Goal: Communication & Community: Ask a question

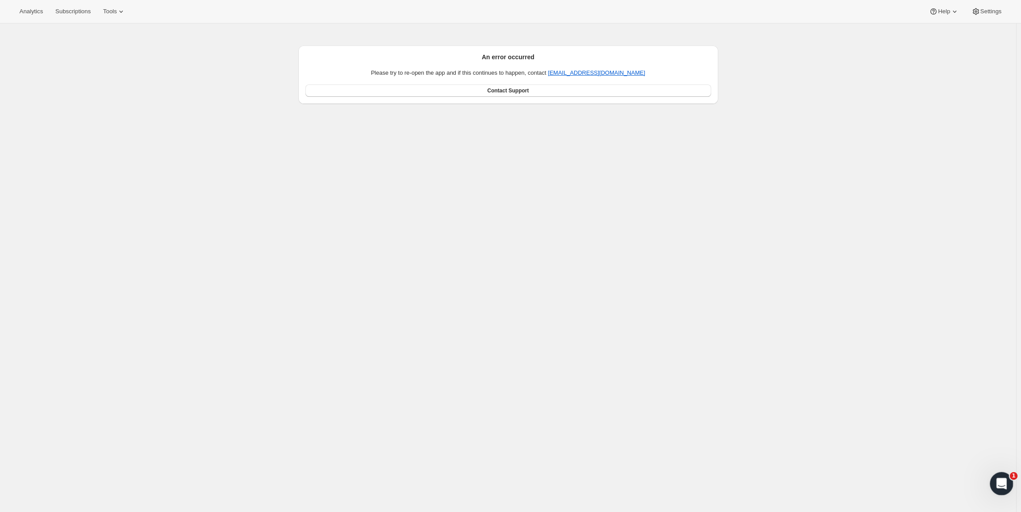
click at [995, 477] on div "Open Intercom Messenger" at bounding box center [1000, 482] width 29 height 29
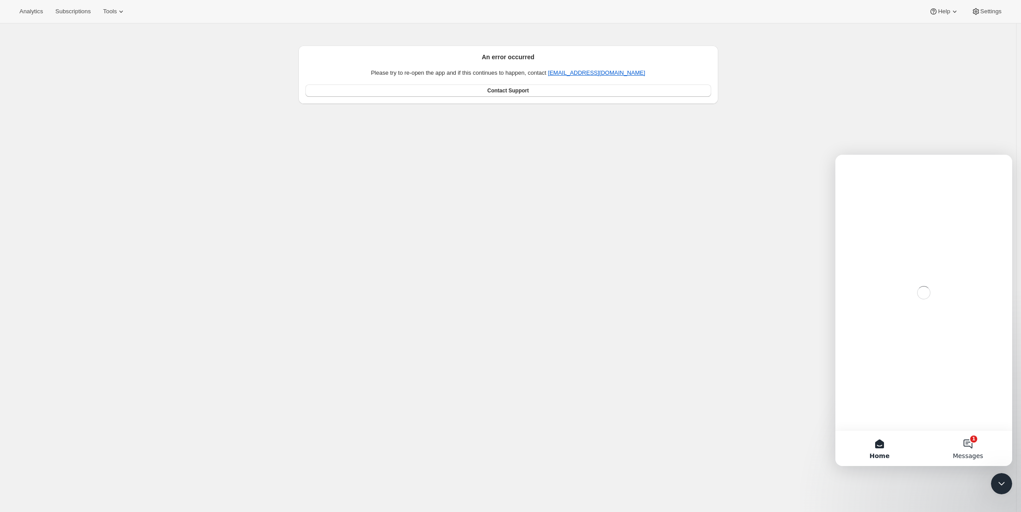
click at [967, 440] on button "1 Messages" at bounding box center [968, 448] width 88 height 35
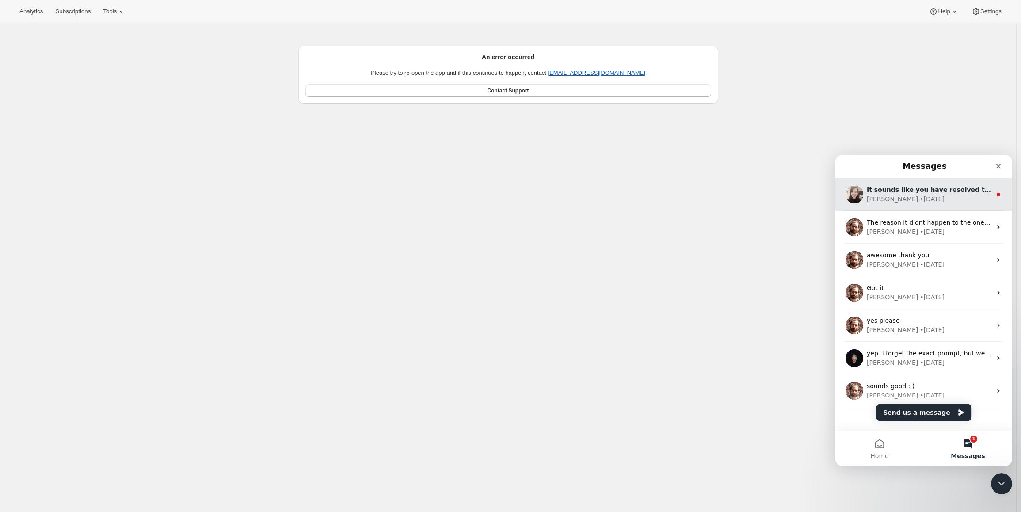
click at [920, 201] on div "• [DATE]" at bounding box center [932, 199] width 25 height 9
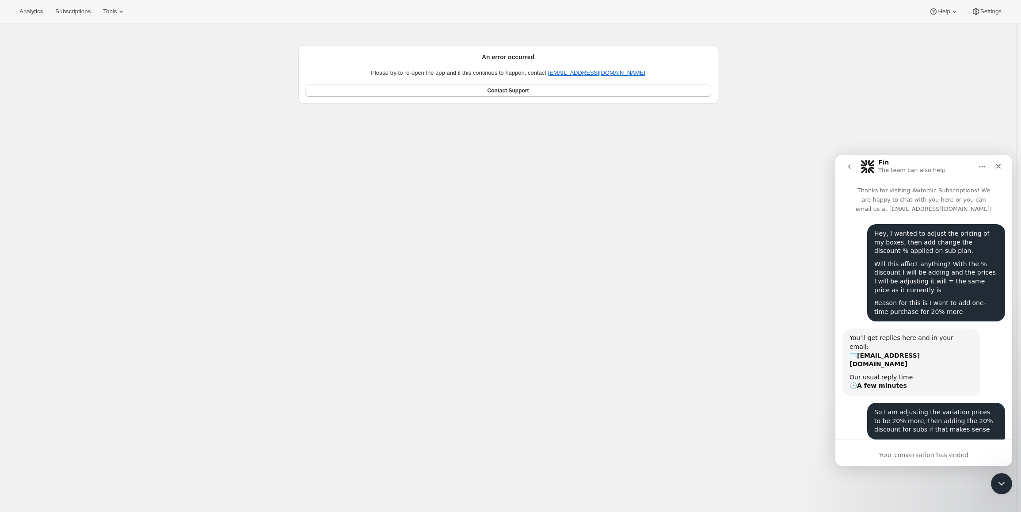
scroll to position [1, 0]
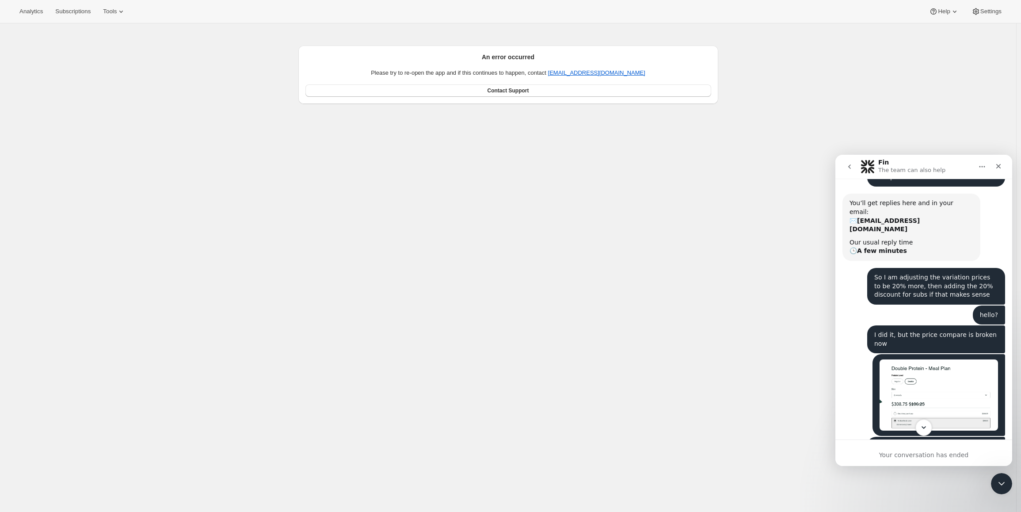
click at [922, 427] on icon "Scroll to bottom" at bounding box center [924, 428] width 8 height 8
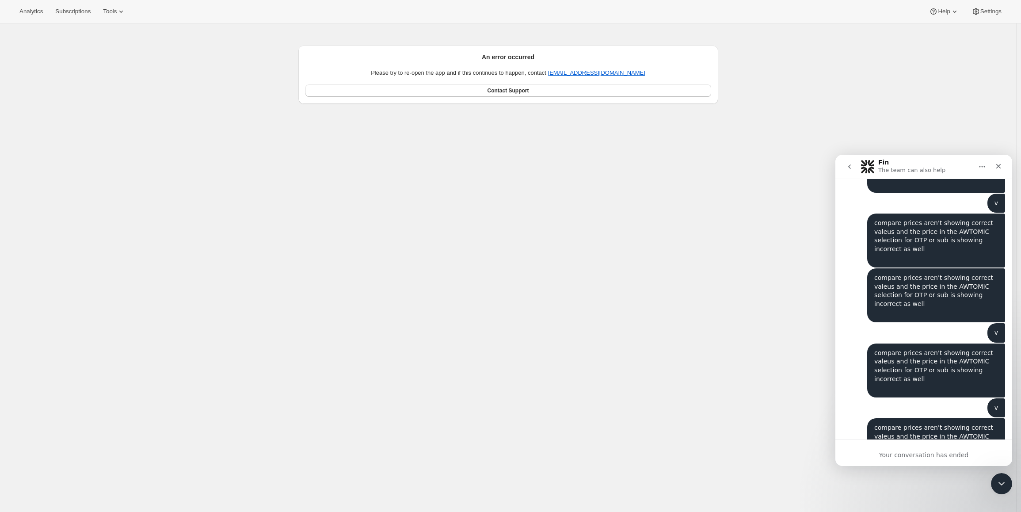
scroll to position [7186, 0]
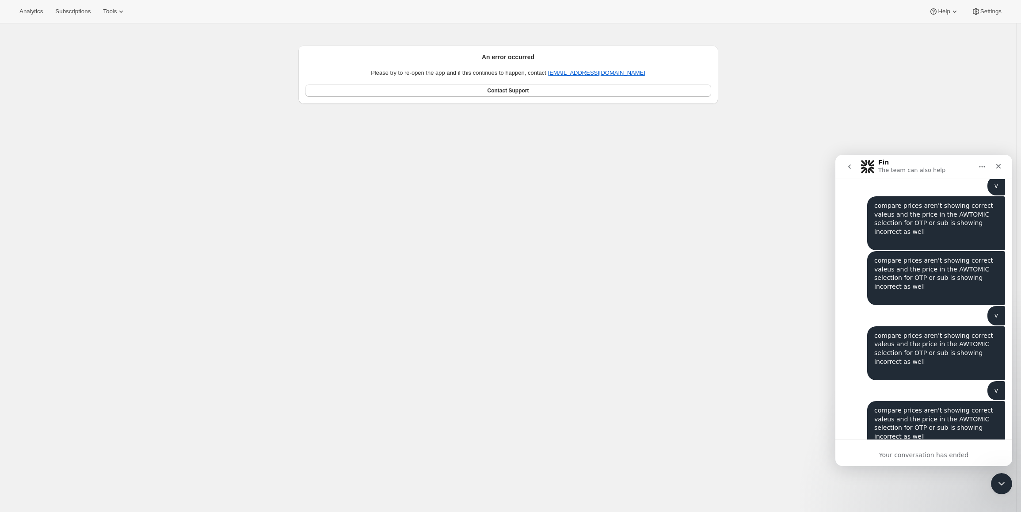
click at [851, 170] on button "go back" at bounding box center [849, 166] width 17 height 17
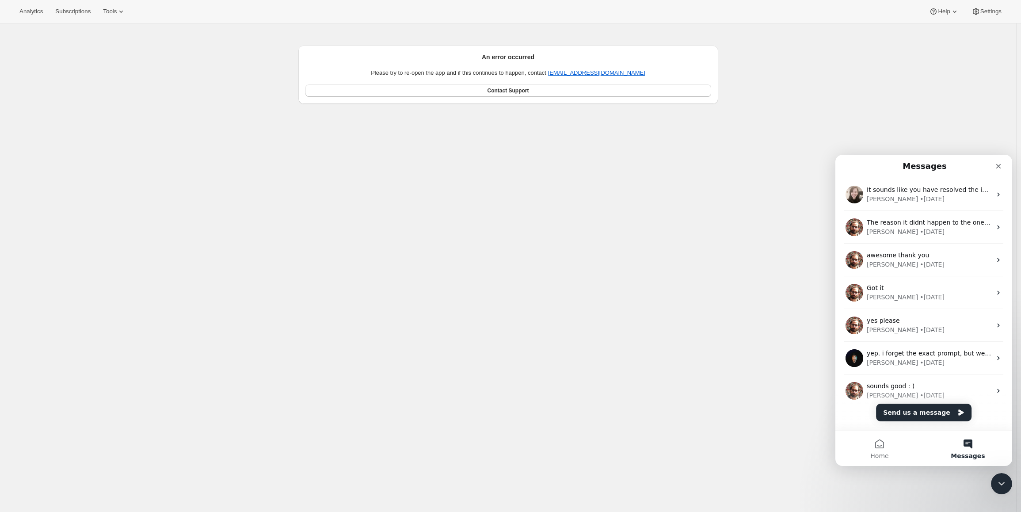
scroll to position [0, 0]
click at [924, 412] on button "Send us a message" at bounding box center [923, 413] width 95 height 18
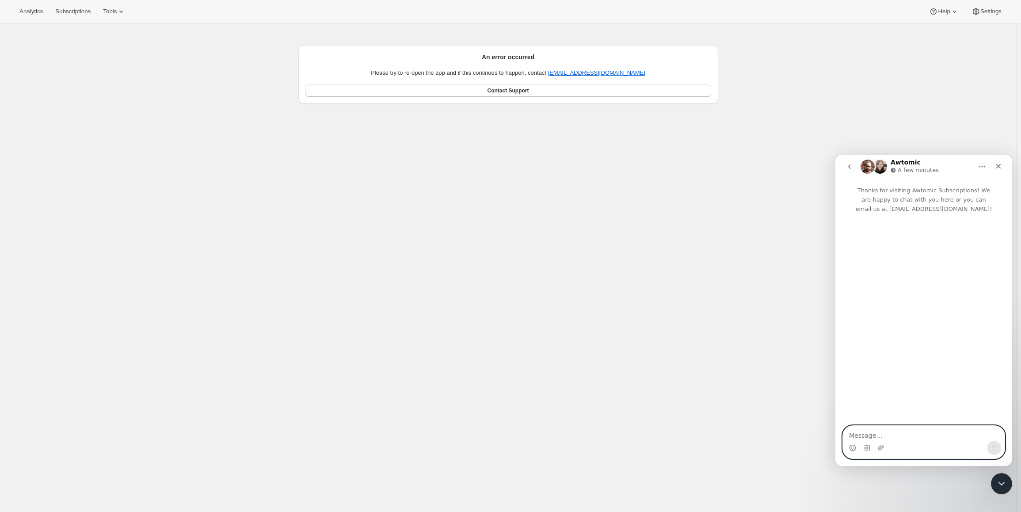
click at [919, 437] on textarea "Message…" at bounding box center [924, 433] width 162 height 15
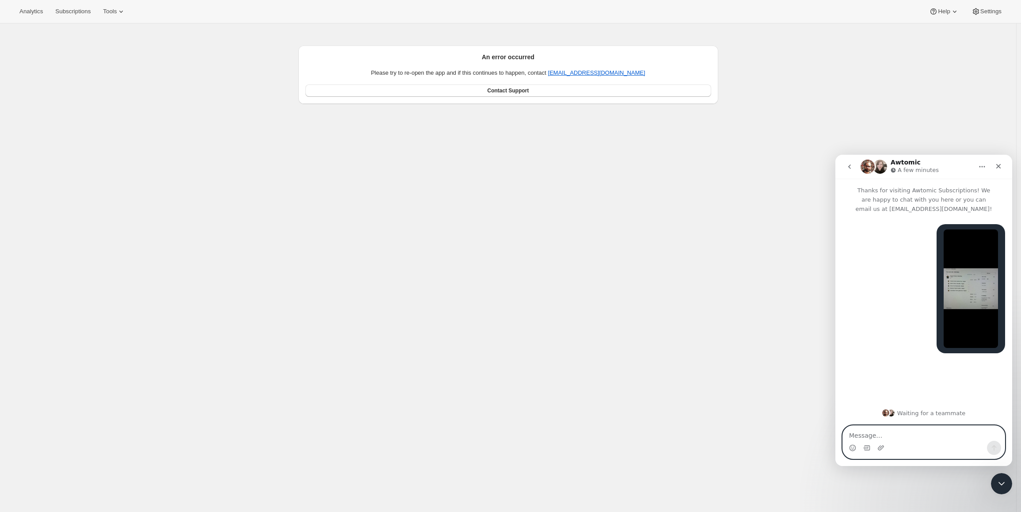
click at [898, 428] on textarea "Message…" at bounding box center [924, 433] width 162 height 15
paste textarea "I"
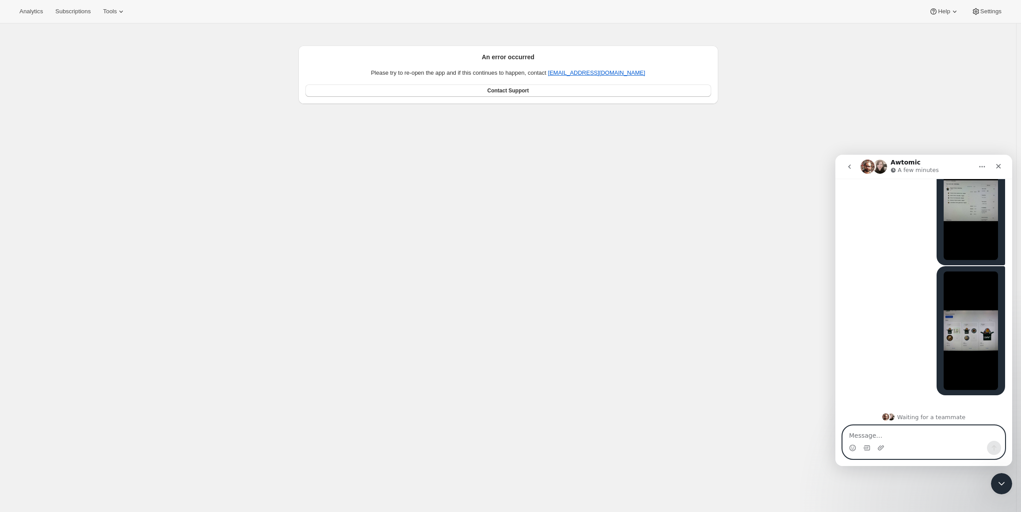
scroll to position [92, 0]
click at [894, 433] on textarea "Message…" at bounding box center [924, 433] width 162 height 15
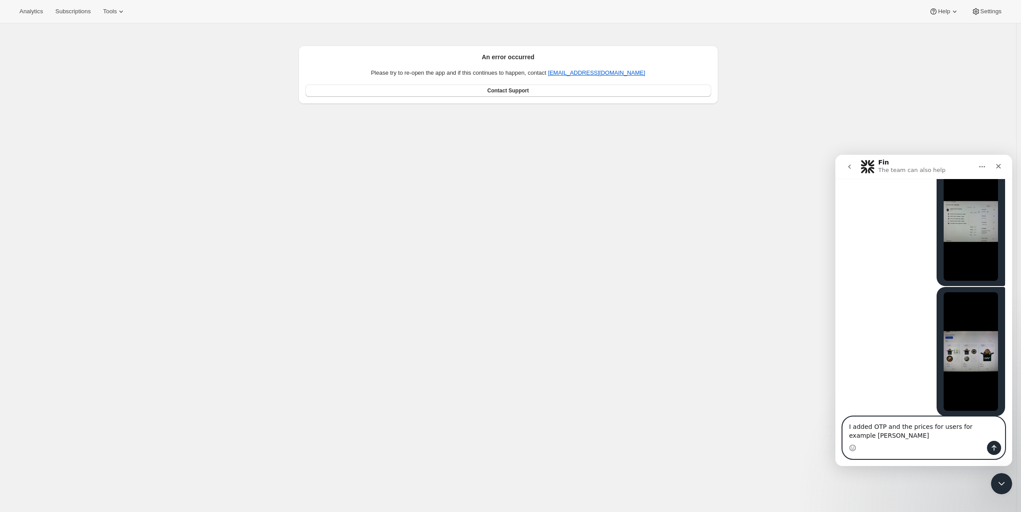
scroll to position [76, 0]
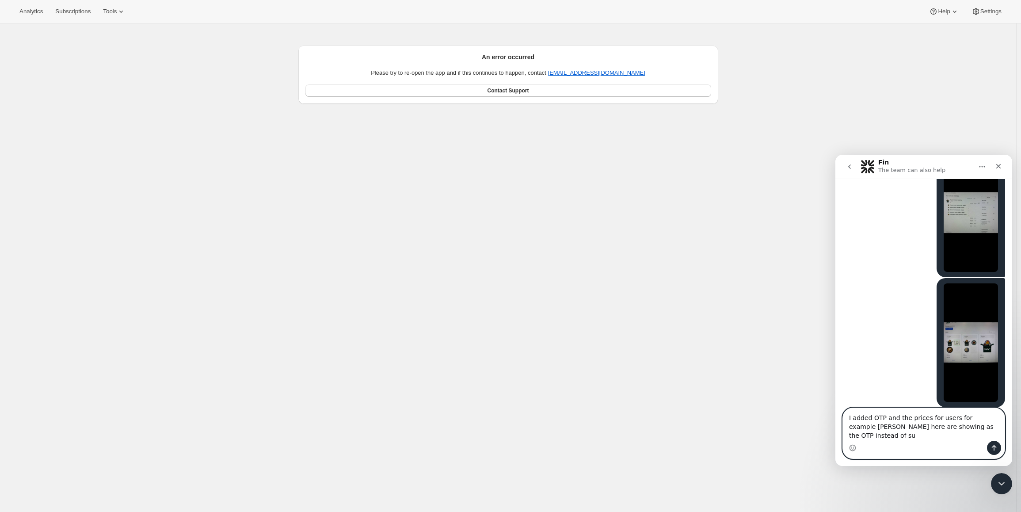
type textarea "I added OTP and the prices for users for example [PERSON_NAME] here are showing…"
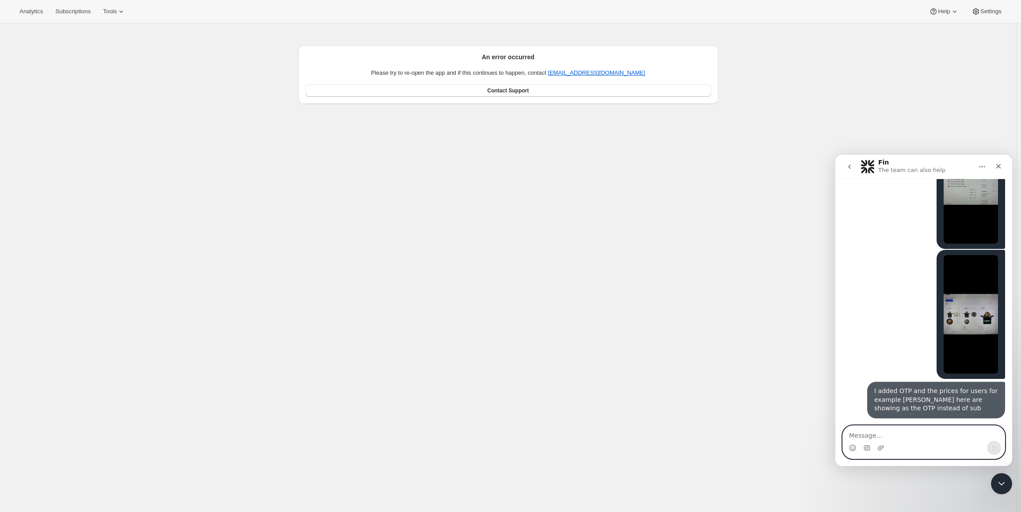
scroll to position [105, 0]
type textarea "S"
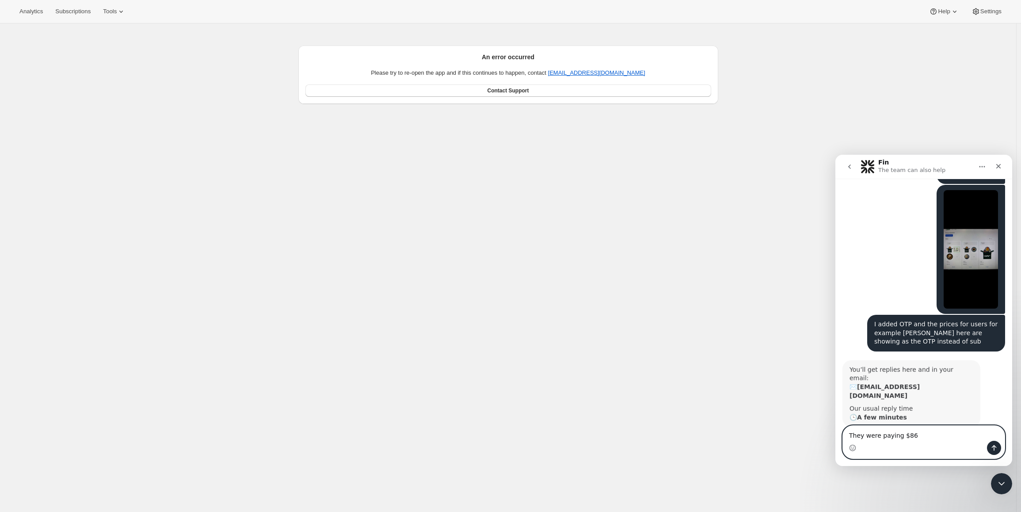
scroll to position [170, 0]
click at [943, 437] on textarea "They were paying $86 prior" at bounding box center [924, 433] width 162 height 15
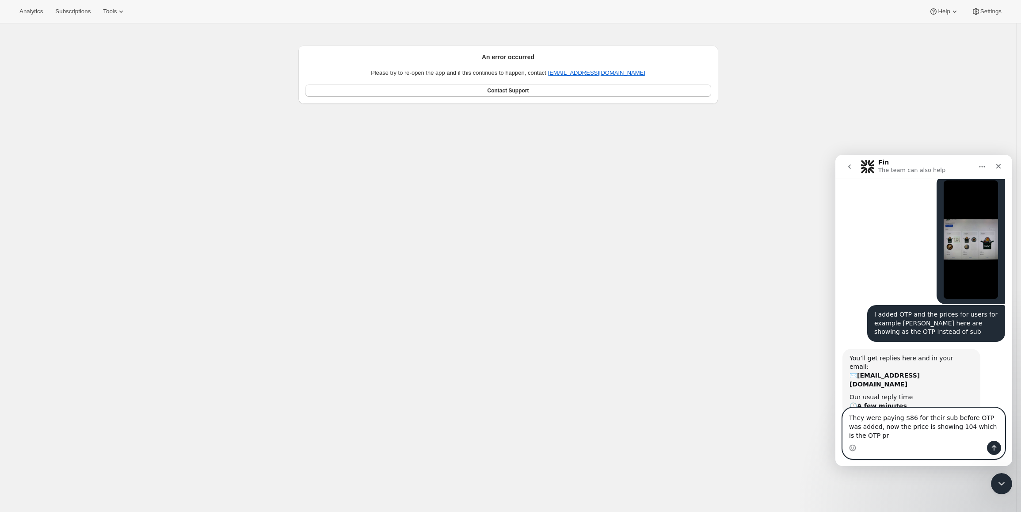
scroll to position [188, 0]
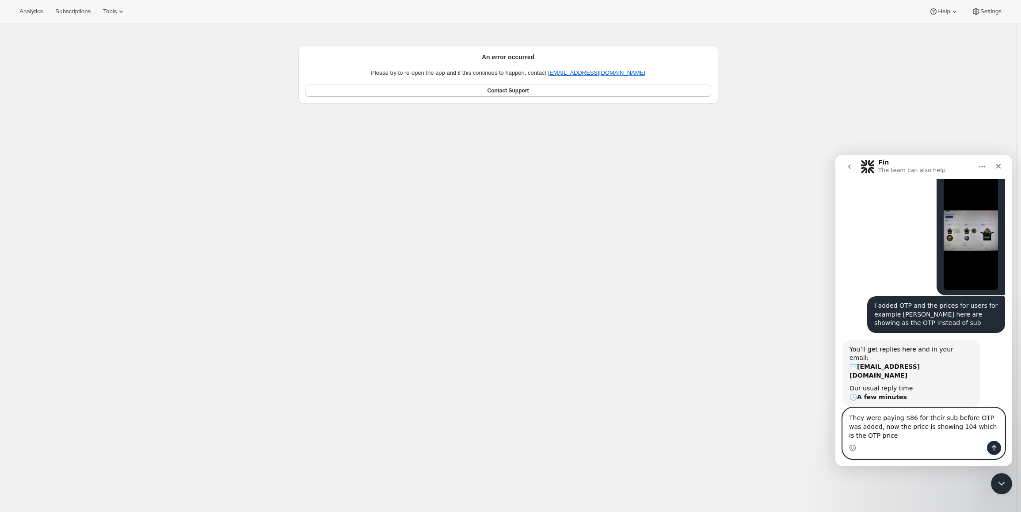
type textarea "They were paying $86 for their sub before OTP was added, now the price is showi…"
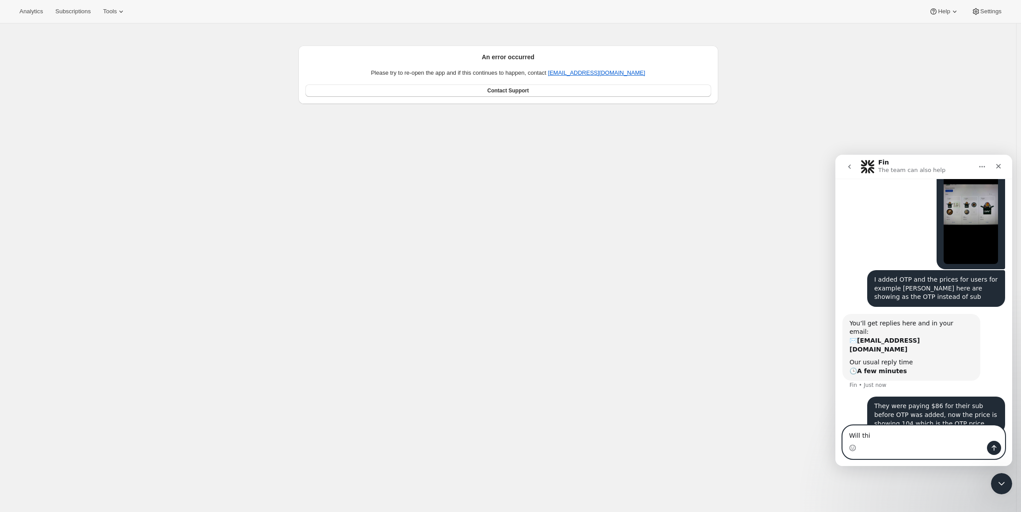
click at [875, 431] on textarea "Will thi" at bounding box center [924, 433] width 162 height 15
type textarea "Was this price going to have the 20%"
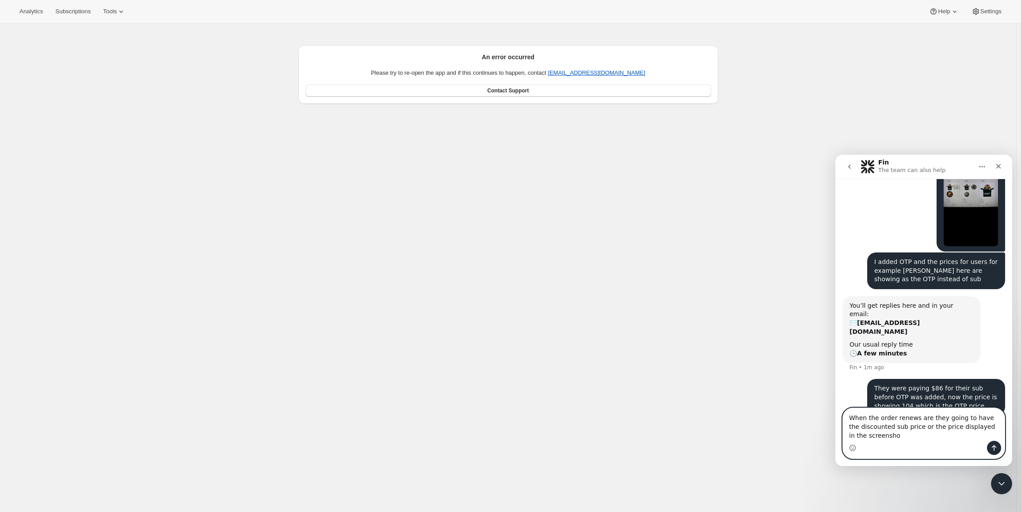
type textarea "When the order renews are they going to have the discounted sub price or the pr…"
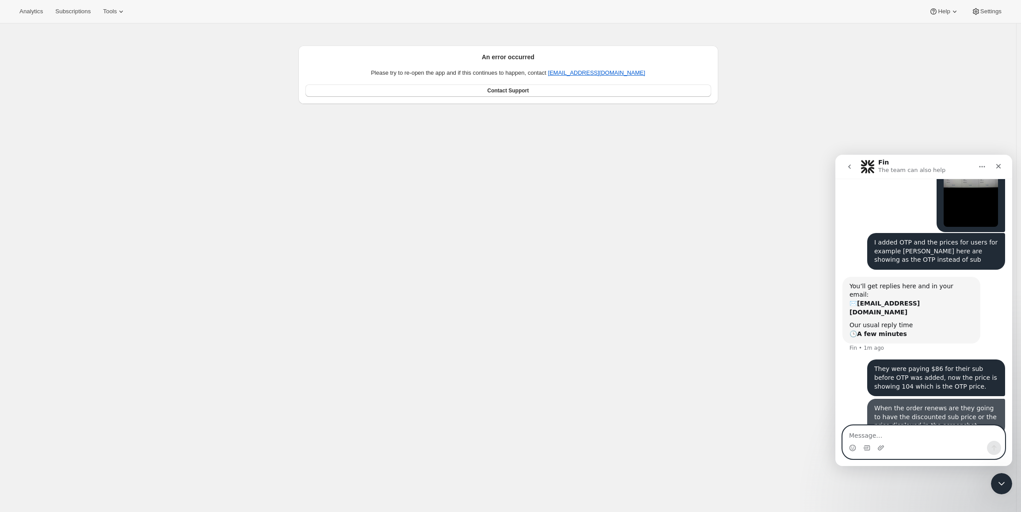
scroll to position [252, 0]
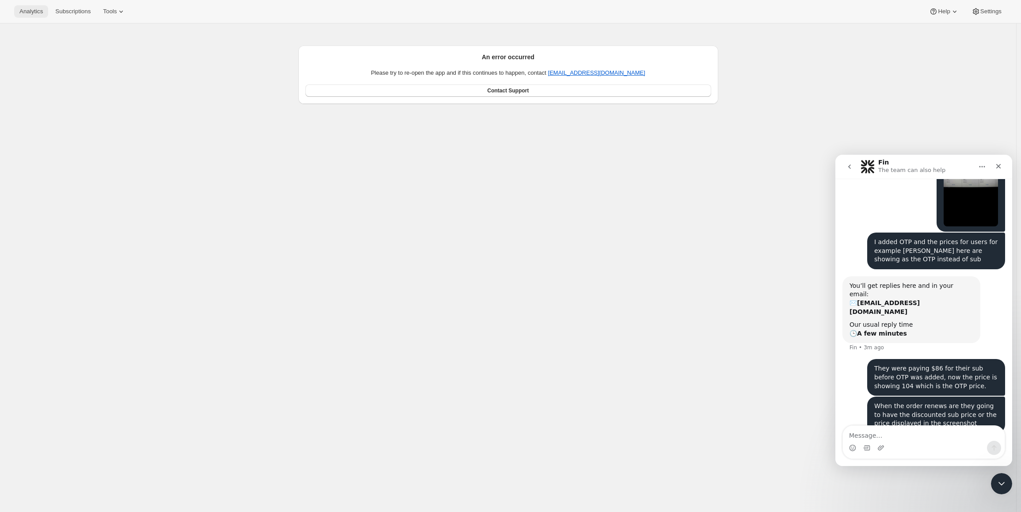
click at [46, 12] on button "Analytics" at bounding box center [31, 11] width 34 height 12
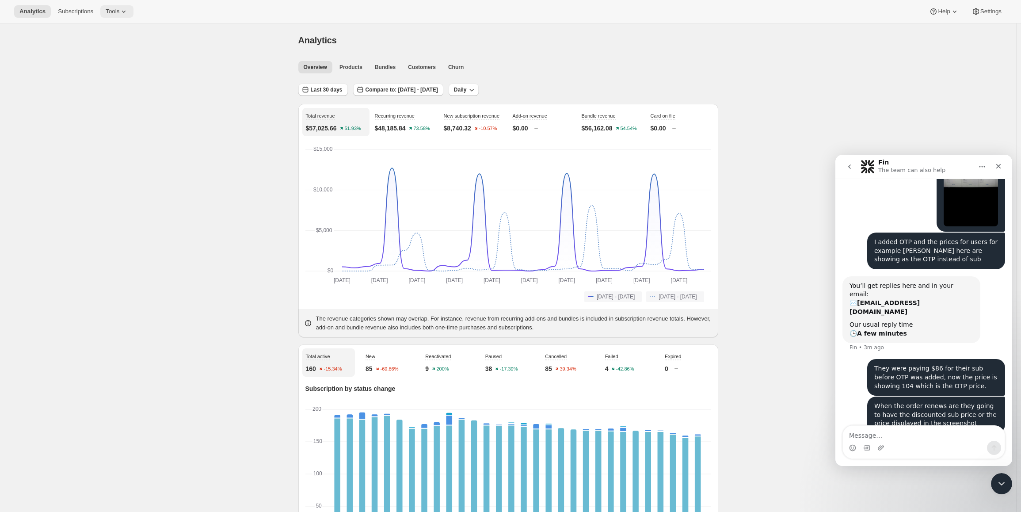
click at [116, 11] on span "Tools" at bounding box center [113, 11] width 14 height 7
click at [110, 33] on span "Subscription Plans" at bounding box center [105, 30] width 48 height 7
